Goal: Find specific page/section: Find specific page/section

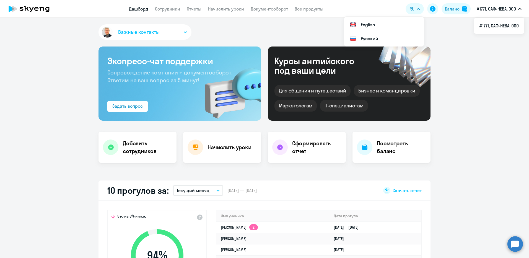
select select "30"
click at [166, 9] on link "Сотрудники" at bounding box center [167, 9] width 25 height 6
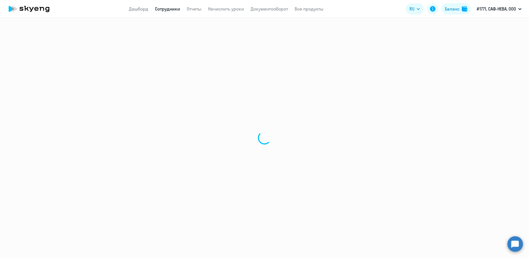
select select "30"
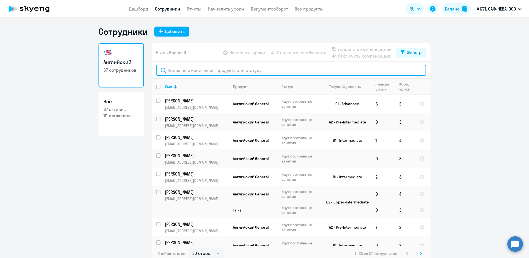
click at [200, 73] on input "text" at bounding box center [291, 70] width 270 height 11
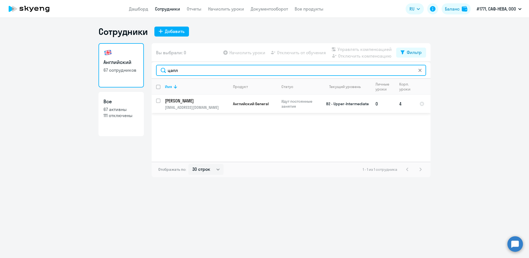
type input "цапл"
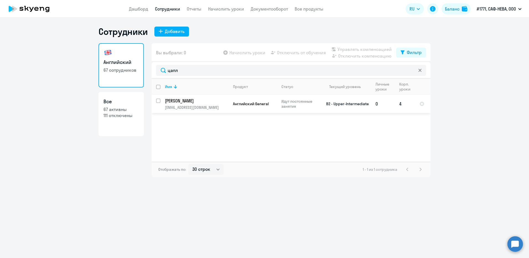
click at [184, 101] on p "[PERSON_NAME]" at bounding box center [196, 101] width 62 height 6
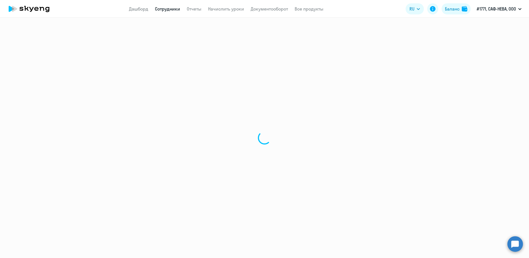
select select "english"
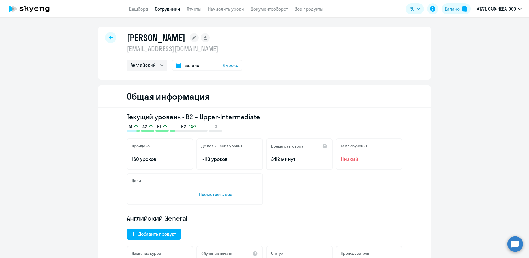
click at [109, 38] on icon at bounding box center [111, 38] width 4 height 4
select select "30"
